Goal: Information Seeking & Learning: Compare options

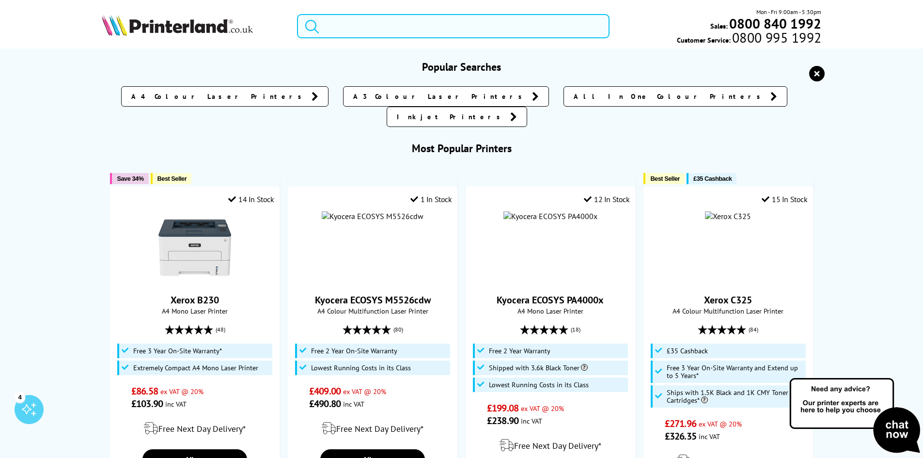
click at [354, 30] on input "search" at bounding box center [453, 26] width 313 height 24
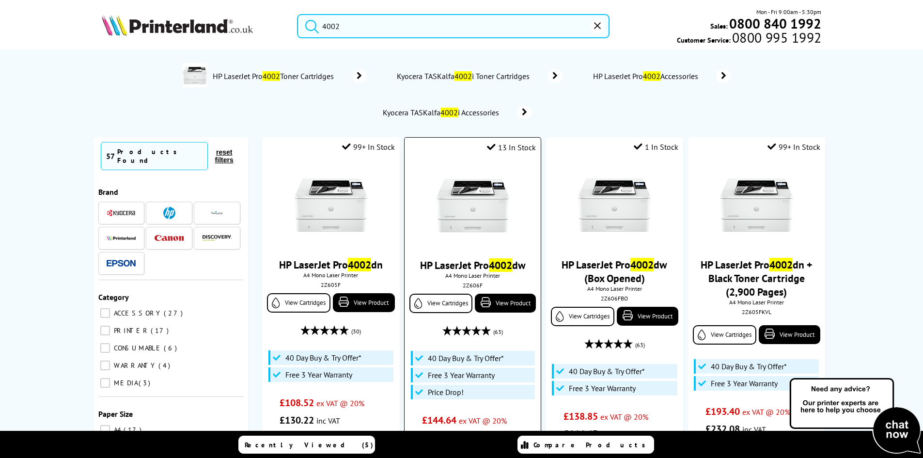
type input "4002"
click at [464, 185] on img at bounding box center [473, 205] width 73 height 73
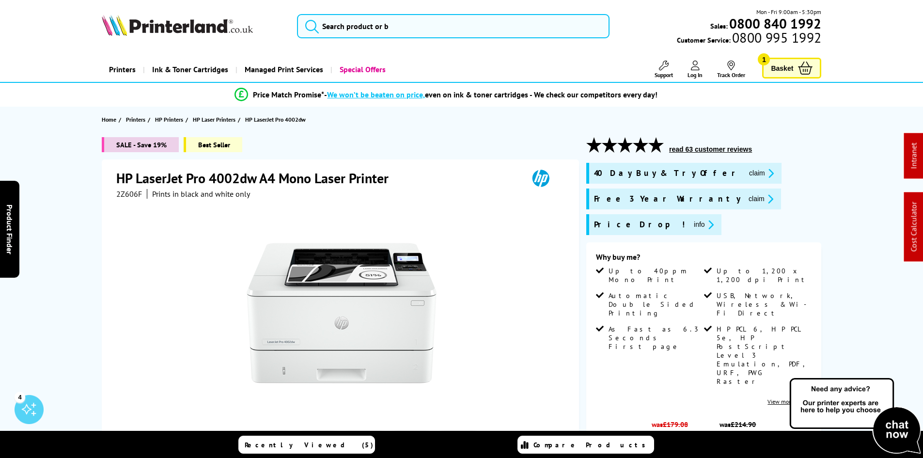
click at [568, 251] on div "HP LaserJet Pro 4002dw A4 Mono Laser Printer 2Z606F Prints in black and white o…" at bounding box center [340, 368] width 477 height 418
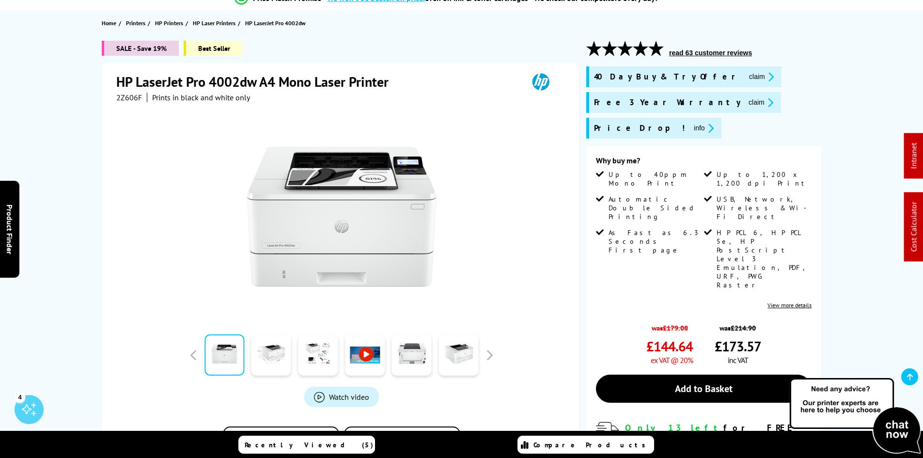
scroll to position [97, 0]
click at [131, 97] on span "2Z606F" at bounding box center [129, 97] width 26 height 10
copy span "2Z606F"
click at [75, 158] on div "SALE - Save 19% Best Seller HP LaserJet Pro 4002dw A4 Mono Laser Printer 2Z606F…" at bounding box center [461, 309] width 775 height 539
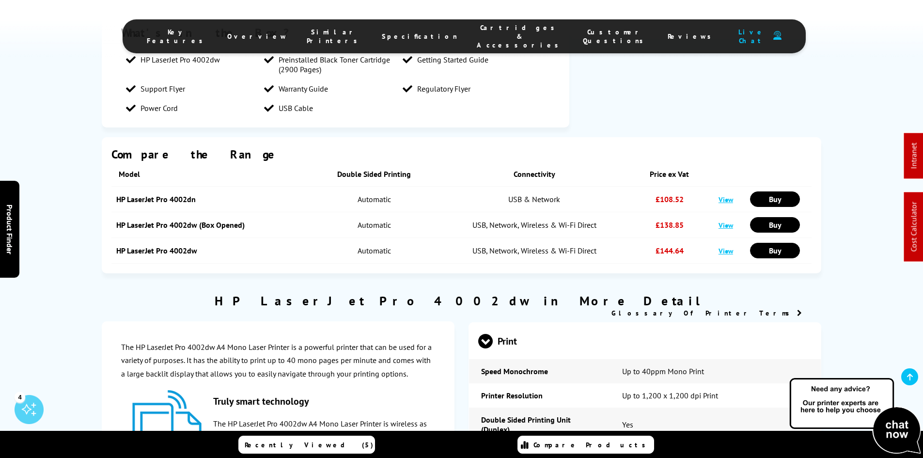
scroll to position [0, 0]
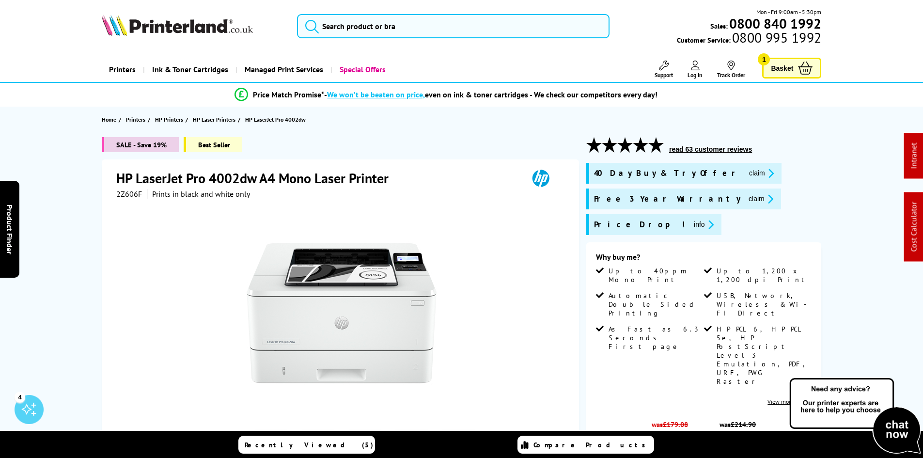
drag, startPoint x: 476, startPoint y: 327, endPoint x: 692, endPoint y: 87, distance: 322.9
click at [746, 170] on button "claim" at bounding box center [761, 173] width 31 height 11
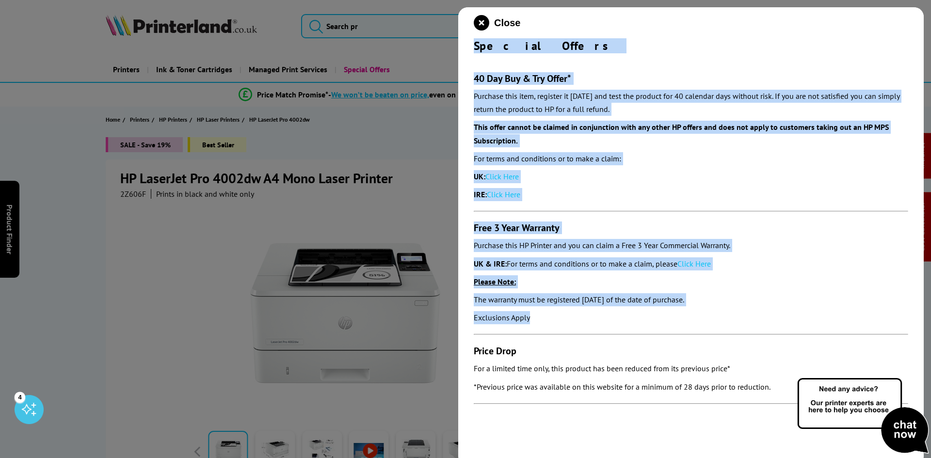
drag, startPoint x: 472, startPoint y: 42, endPoint x: 549, endPoint y: 326, distance: 294.4
click at [549, 326] on div "Close Special Offers 40 Day Buy & Try Offer* Purchase this item, register it wi…" at bounding box center [690, 236] width 465 height 458
copy div "Special Offers 40 Day Buy & Try Offer* Purchase this item, register it within 3…"
click at [485, 22] on icon "close modal" at bounding box center [482, 23] width 16 height 16
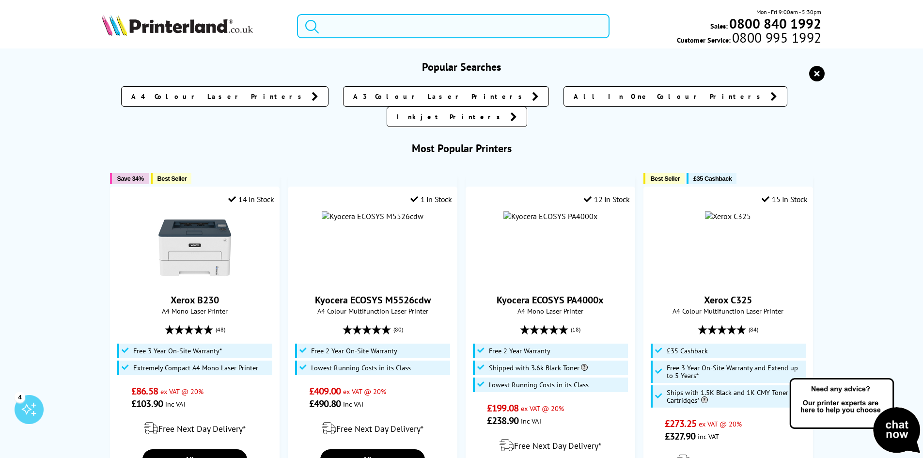
click at [416, 32] on input "search" at bounding box center [453, 26] width 313 height 24
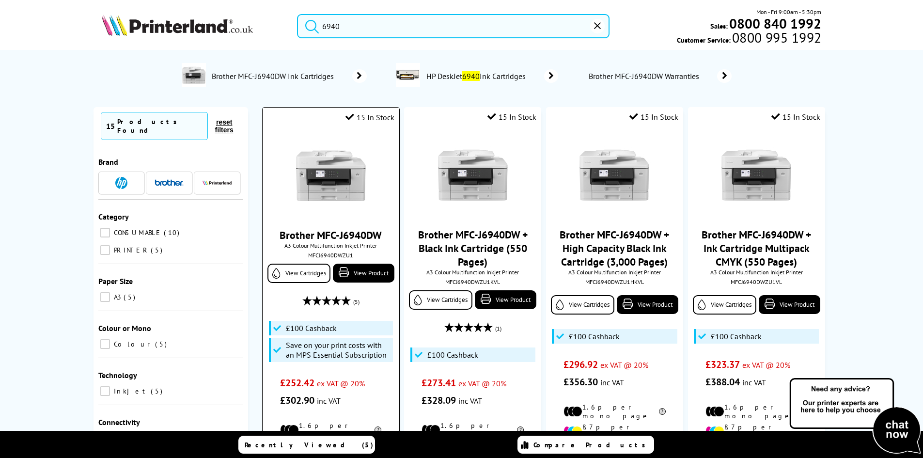
type input "6940"
click at [340, 168] on img at bounding box center [331, 175] width 73 height 73
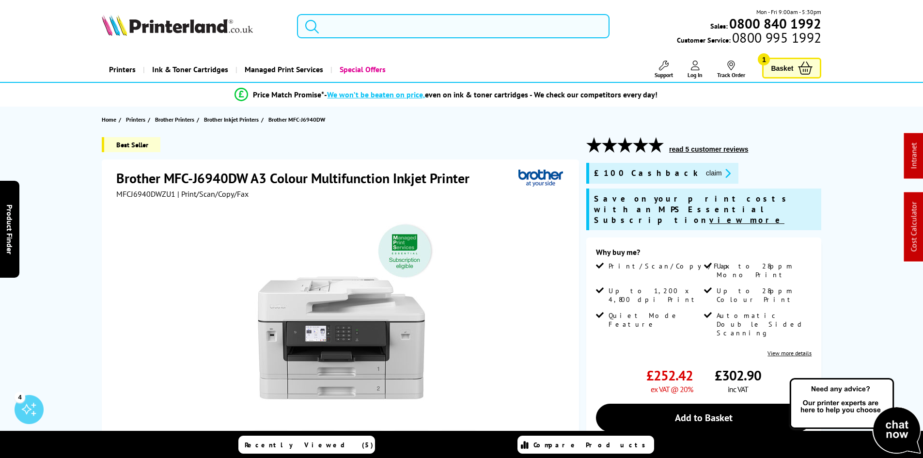
click at [341, 27] on input "search" at bounding box center [453, 26] width 313 height 24
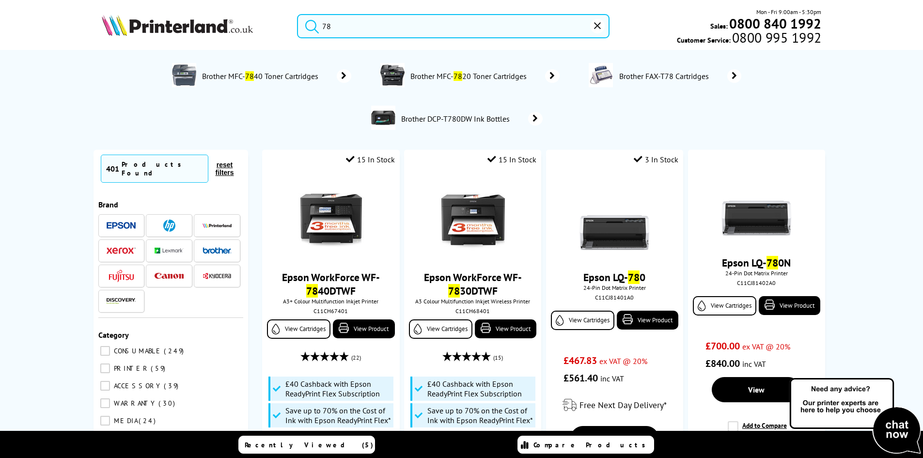
type input "7"
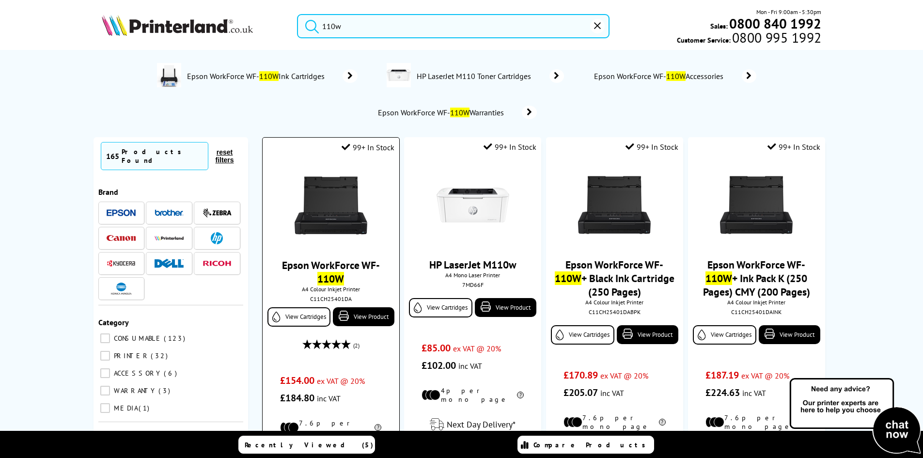
type input "110w"
click at [327, 204] on img at bounding box center [331, 205] width 73 height 73
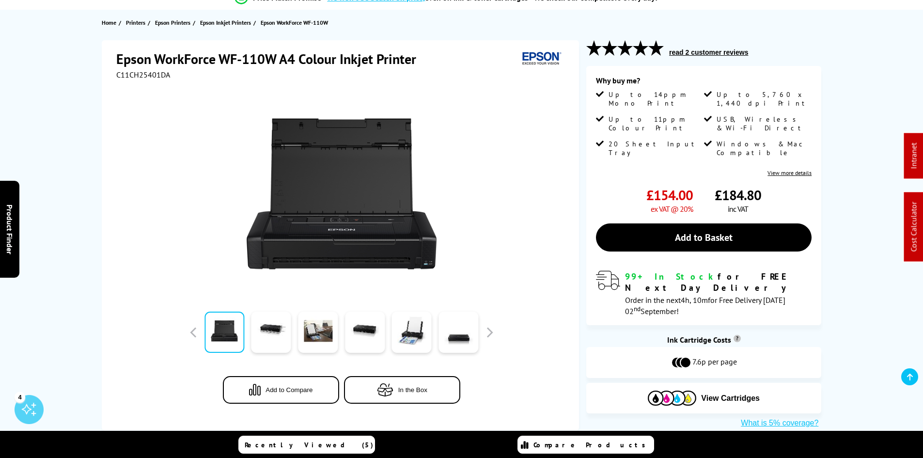
scroll to position [48, 0]
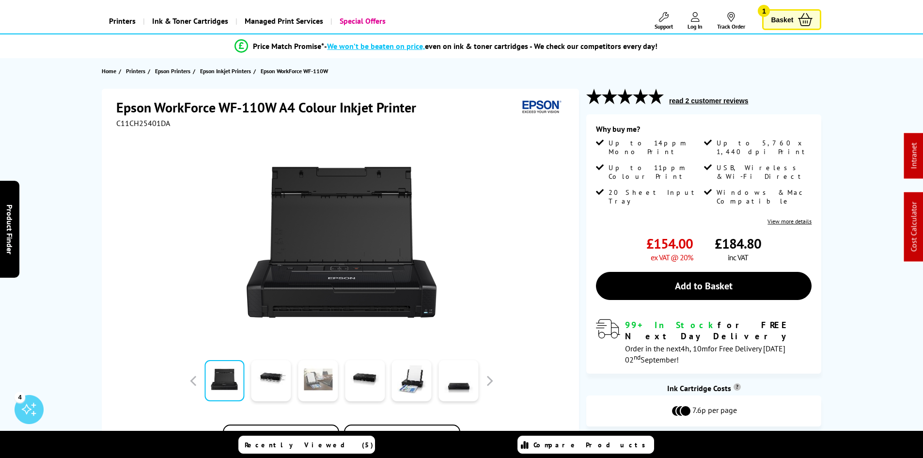
click at [321, 384] on link at bounding box center [318, 380] width 40 height 41
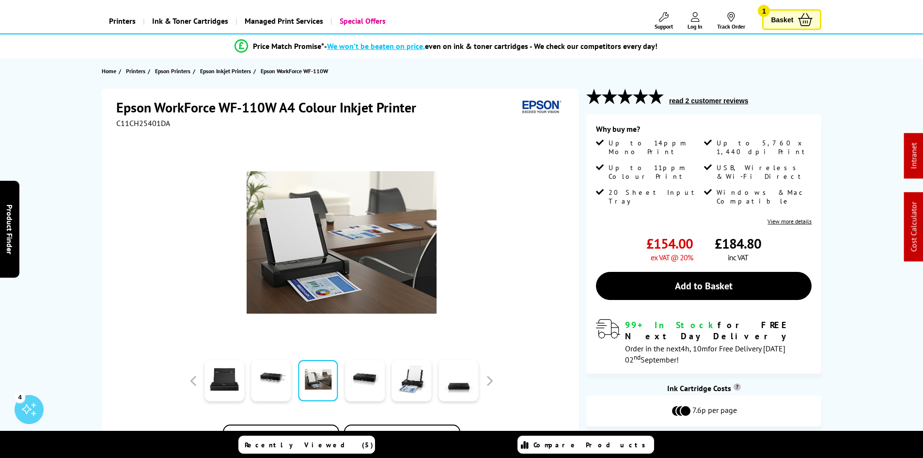
click at [84, 188] on div "Epson WorkForce WF-110W A4 Colour Inkjet Printer C11CH25401DA Add to Compare In…" at bounding box center [461, 284] width 775 height 390
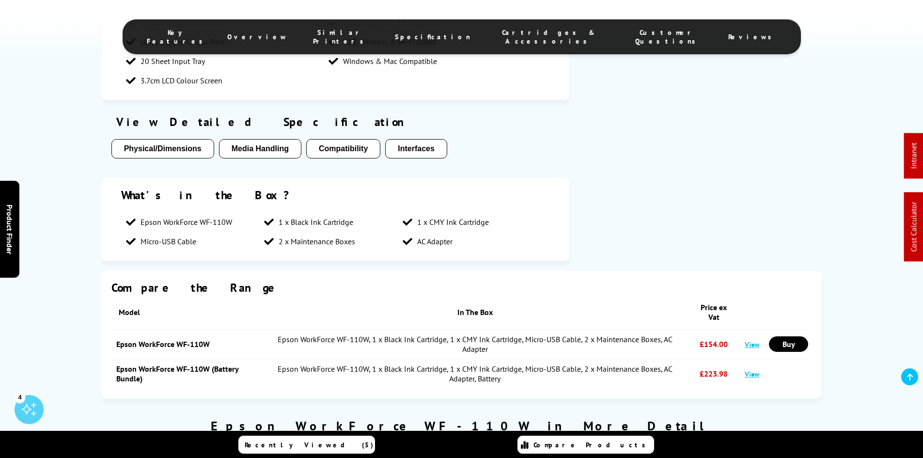
scroll to position [872, 0]
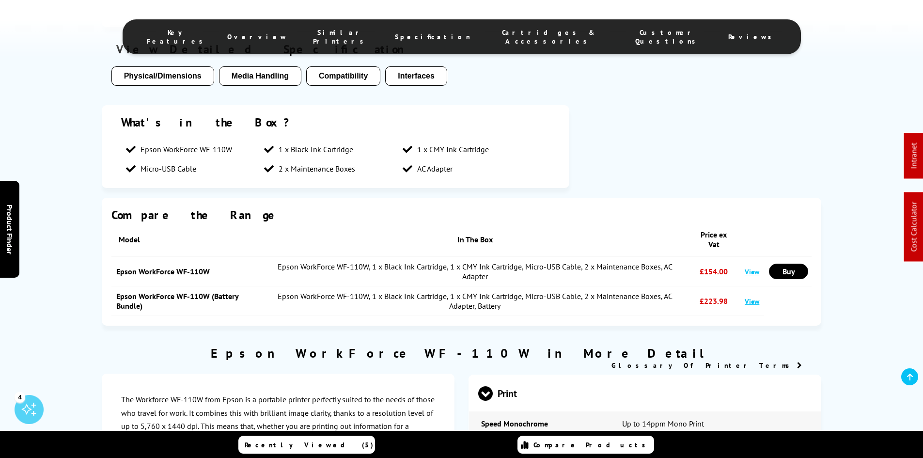
drag, startPoint x: 519, startPoint y: 32, endPoint x: 428, endPoint y: 118, distance: 124.5
click at [520, 32] on span "Cartridges & Accessories" at bounding box center [549, 36] width 118 height 17
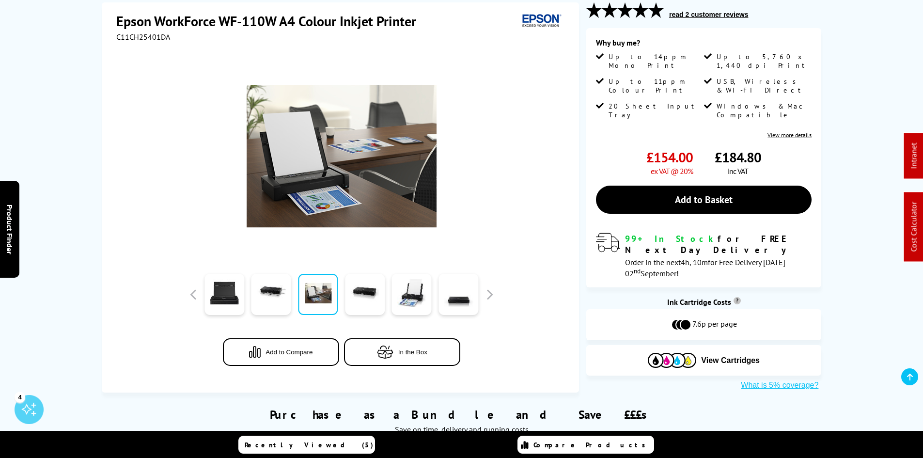
scroll to position [145, 0]
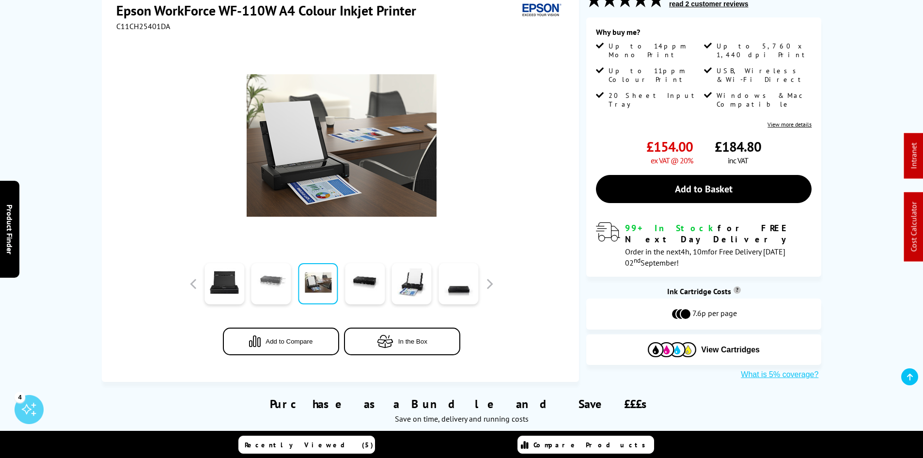
click at [278, 299] on link at bounding box center [272, 283] width 40 height 41
